Goal: Transaction & Acquisition: Book appointment/travel/reservation

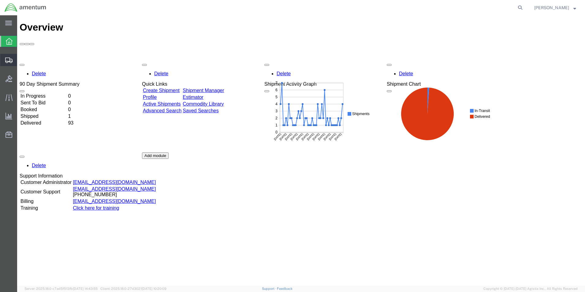
click at [0, 0] on span "Shipment Manager" at bounding box center [0, 0] width 0 height 0
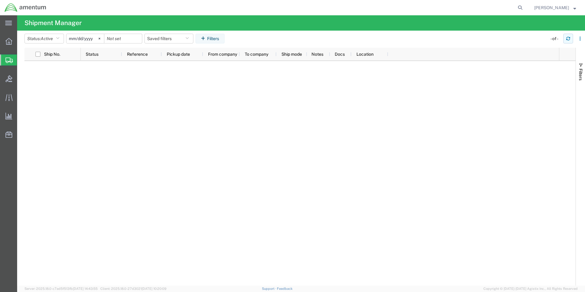
click at [567, 39] on icon "button" at bounding box center [568, 40] width 4 height 2
click at [569, 39] on icon "button" at bounding box center [568, 38] width 4 height 4
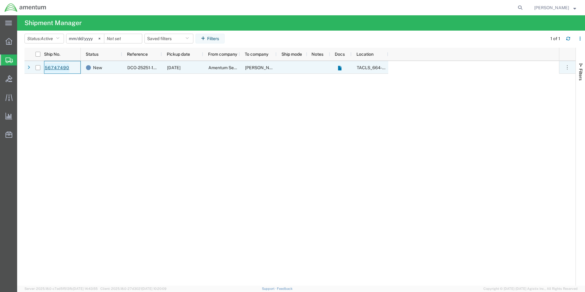
click at [58, 69] on link "56747490" at bounding box center [56, 68] width 25 height 10
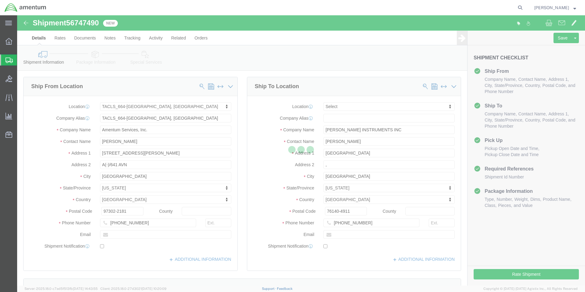
select select "42731"
select select
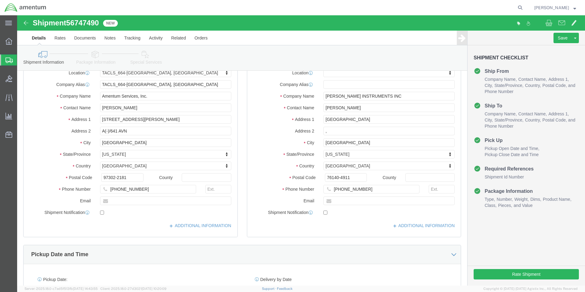
scroll to position [153, 0]
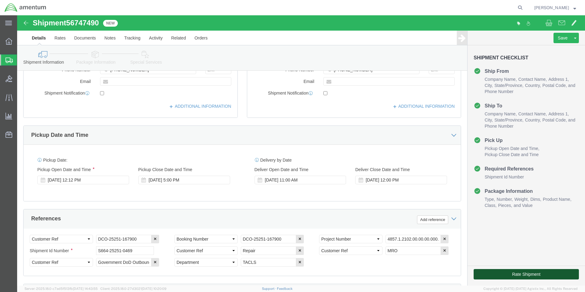
click button "Rate Shipment"
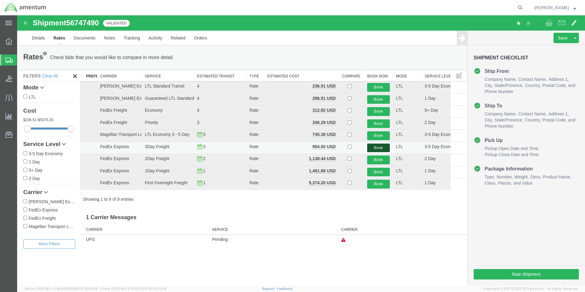
click at [373, 147] on button "Book" at bounding box center [378, 147] width 23 height 9
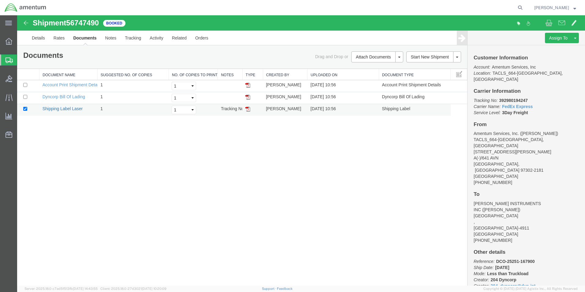
click at [58, 110] on link "Shipping Label Laser" at bounding box center [63, 108] width 40 height 5
